Goal: Find specific page/section: Find specific page/section

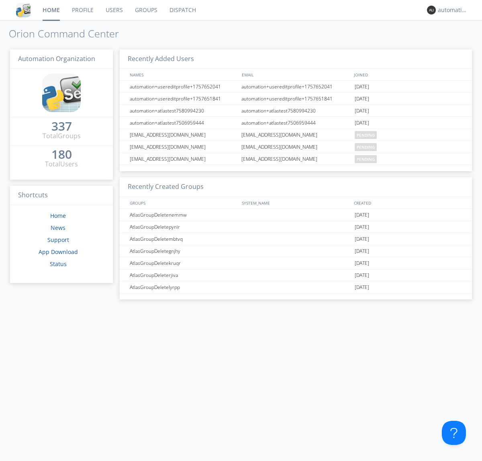
click at [182, 10] on link "Dispatch" at bounding box center [182, 10] width 39 height 20
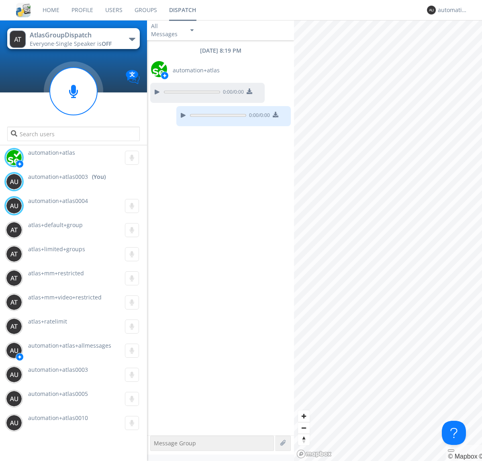
click at [132, 39] on div "button" at bounding box center [132, 39] width 6 height 3
click at [0, 0] on span "AtlasGroupDispatch2" at bounding box center [0, 0] width 0 height 0
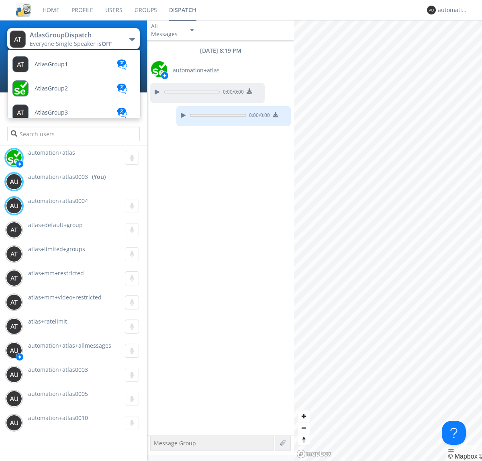
scroll to position [287, 0]
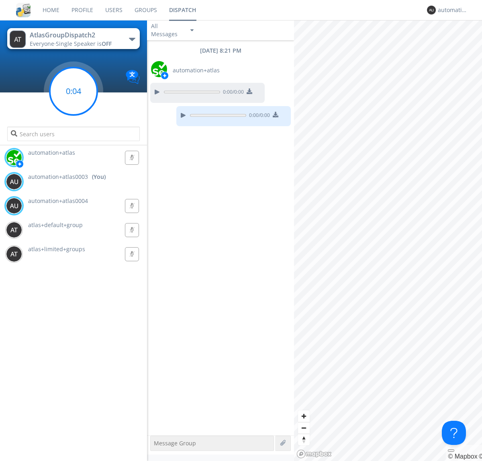
click at [73, 91] on g at bounding box center [73, 90] width 47 height 47
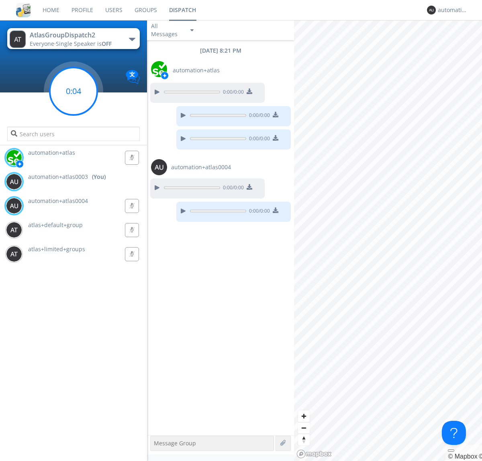
click at [73, 91] on g at bounding box center [73, 90] width 47 height 47
click at [450, 10] on div "automation+atlas0003" at bounding box center [453, 10] width 30 height 8
